Goal: Information Seeking & Learning: Check status

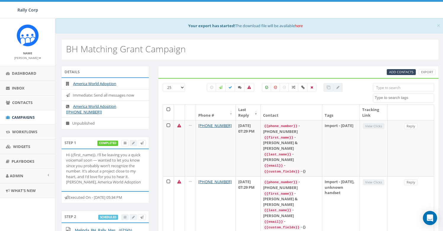
select select
click at [111, 86] on link "America World Adoption" at bounding box center [94, 83] width 43 height 5
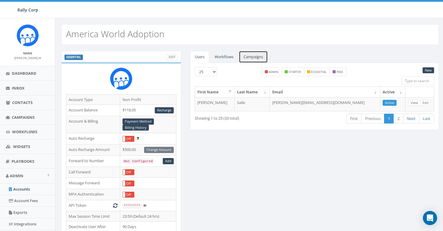
click at [256, 59] on link "Campaigns" at bounding box center [253, 57] width 29 height 12
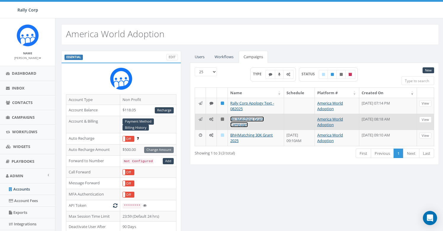
click at [243, 124] on link "BH Matching Grant Campaign" at bounding box center [247, 121] width 34 height 11
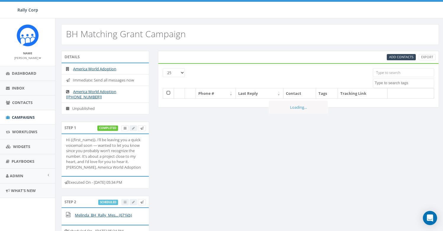
select select
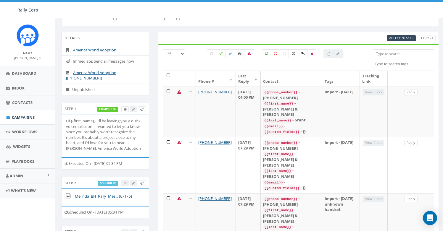
scroll to position [32, 0]
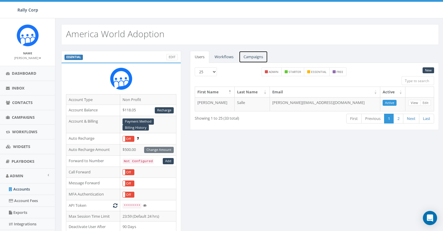
click at [242, 55] on link "Campaigns" at bounding box center [253, 57] width 29 height 12
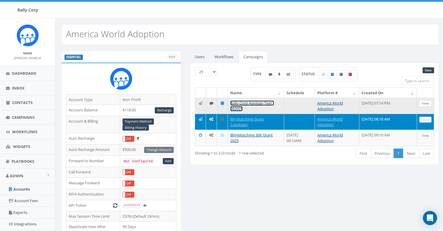
click at [253, 102] on link "Rally Corp Apology Text - 082025" at bounding box center [252, 106] width 44 height 11
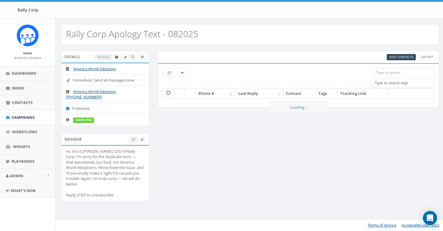
select select
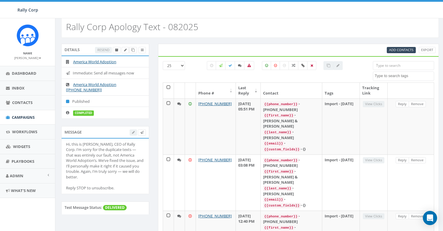
scroll to position [14, 0]
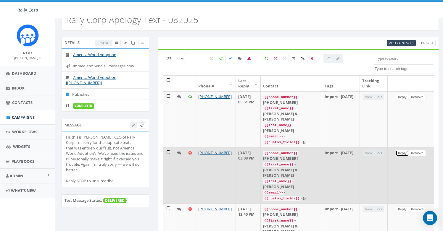
click at [402, 150] on link "Reply" at bounding box center [401, 153] width 13 height 6
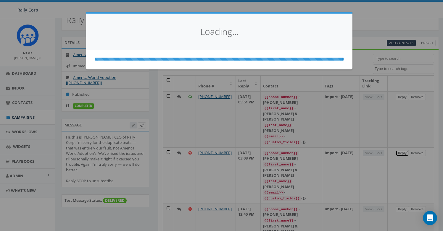
select select
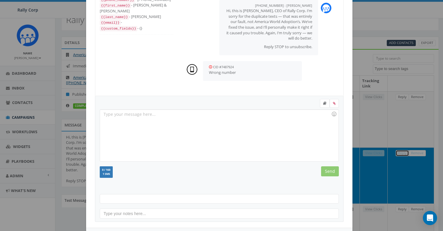
scroll to position [65, 0]
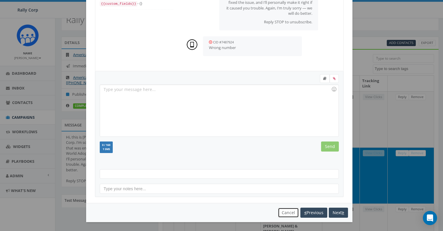
click at [284, 210] on button "Cancel" at bounding box center [288, 213] width 21 height 10
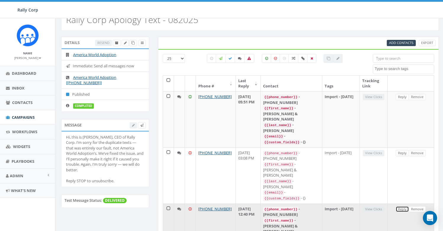
click at [401, 206] on link "Reply" at bounding box center [401, 209] width 13 height 6
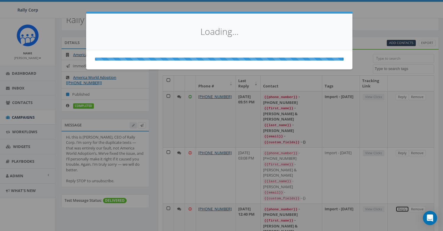
scroll to position [0, 0]
select select
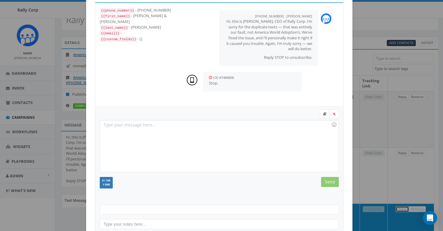
scroll to position [65, 0]
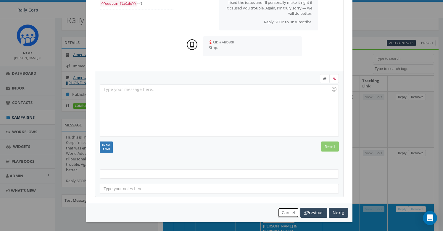
click at [284, 212] on button "Cancel" at bounding box center [288, 213] width 21 height 10
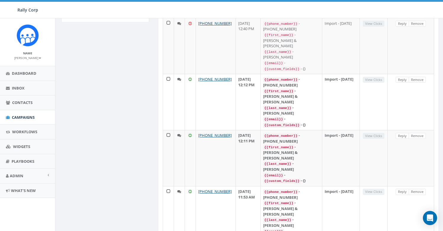
scroll to position [328, 0]
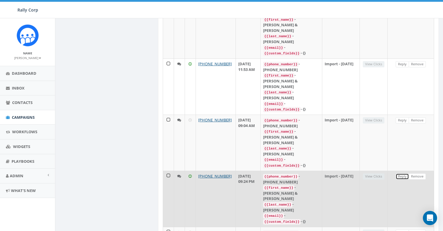
click at [401, 174] on link "Reply" at bounding box center [401, 177] width 13 height 6
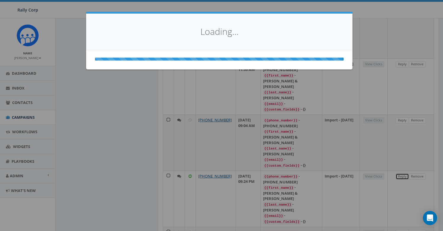
scroll to position [0, 0]
select select
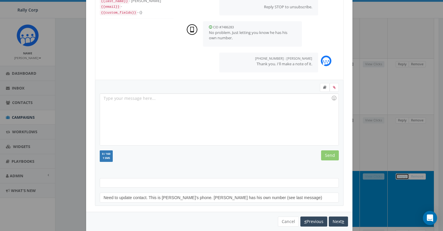
scroll to position [65, 0]
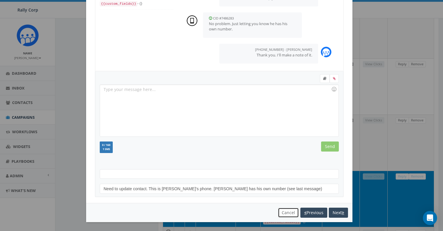
click at [285, 212] on button "Cancel" at bounding box center [288, 213] width 21 height 10
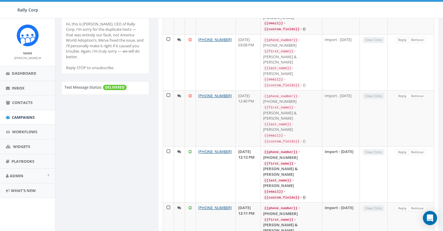
scroll to position [0, 0]
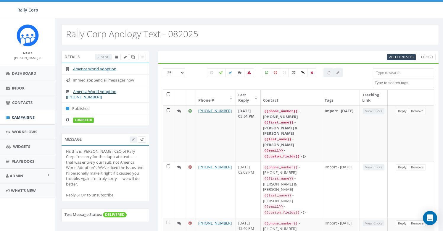
click at [273, 76] on label at bounding box center [274, 72] width 9 height 9
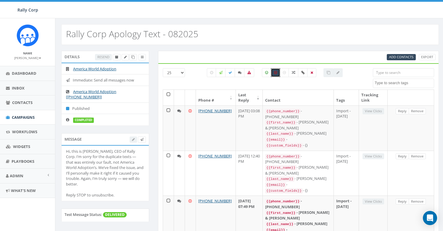
click at [277, 75] on label at bounding box center [274, 72] width 9 height 9
checkbox input "false"
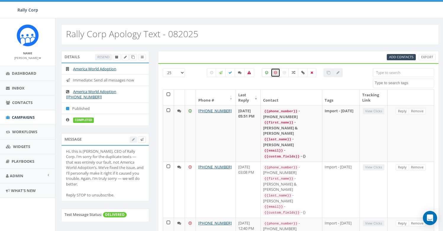
click at [266, 75] on label at bounding box center [266, 72] width 9 height 9
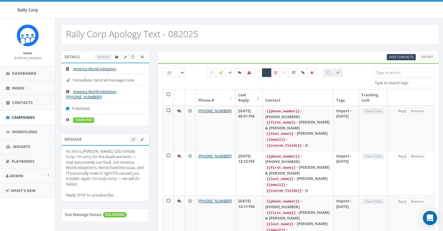
click at [267, 74] on label at bounding box center [266, 72] width 9 height 9
checkbox input "false"
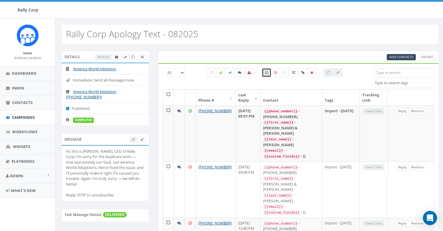
click at [239, 74] on icon at bounding box center [240, 73] width 4 height 4
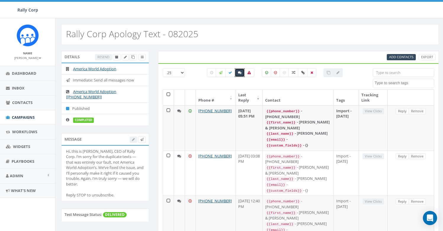
click at [240, 75] on label at bounding box center [239, 72] width 10 height 9
checkbox input "false"
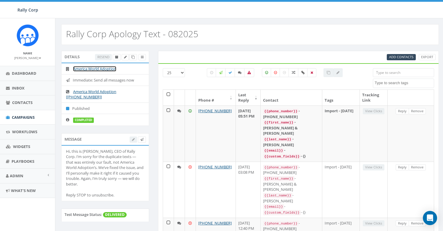
click at [88, 70] on link "America World Adoption" at bounding box center [94, 68] width 43 height 5
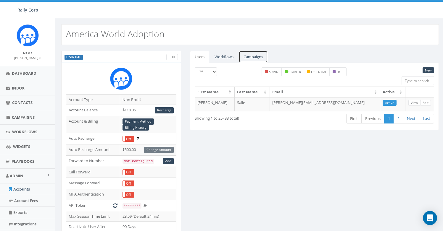
click at [249, 53] on link "Campaigns" at bounding box center [253, 57] width 29 height 12
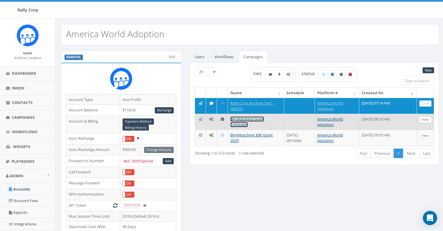
click at [244, 121] on link "BH Matching Grant Campaign" at bounding box center [247, 121] width 34 height 11
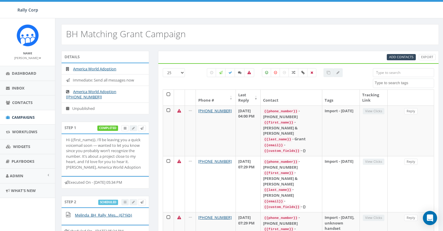
select select
click at [389, 73] on input "search" at bounding box center [402, 72] width 61 height 9
paste input "[PHONE_NUMBER]"
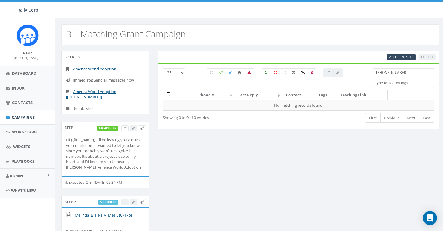
click at [118, 188] on div "Executed On - [DATE] 05:34 PM" at bounding box center [105, 182] width 88 height 12
click at [391, 74] on input "[PHONE_NUMBER]" at bounding box center [402, 72] width 61 height 9
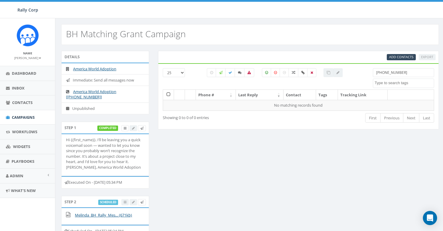
click at [391, 74] on input "[PHONE_NUMBER]" at bounding box center [402, 72] width 61 height 9
paste input "49796325"
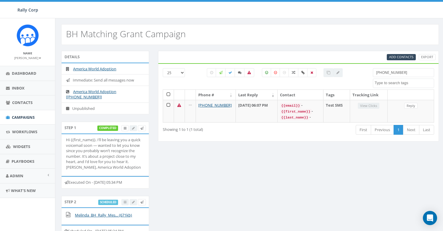
type input "[PHONE_NUMBER]"
